Goal: Obtain resource: Download file/media

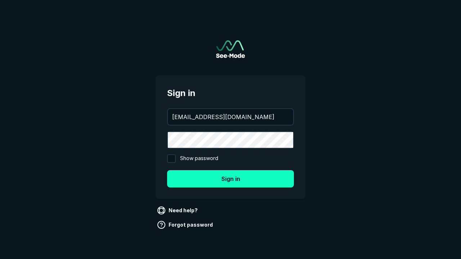
click at [231, 179] on button "Sign in" at bounding box center [230, 178] width 127 height 17
